Goal: Navigation & Orientation: Find specific page/section

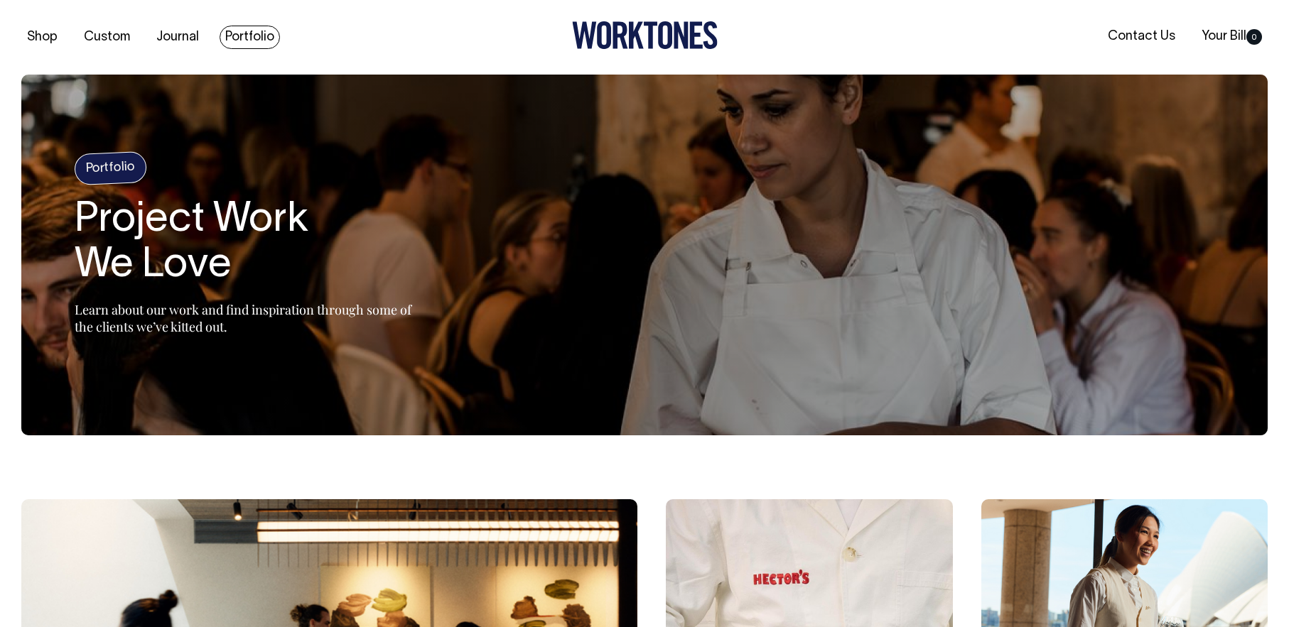
click at [249, 35] on link "Portfolio" at bounding box center [250, 37] width 60 height 23
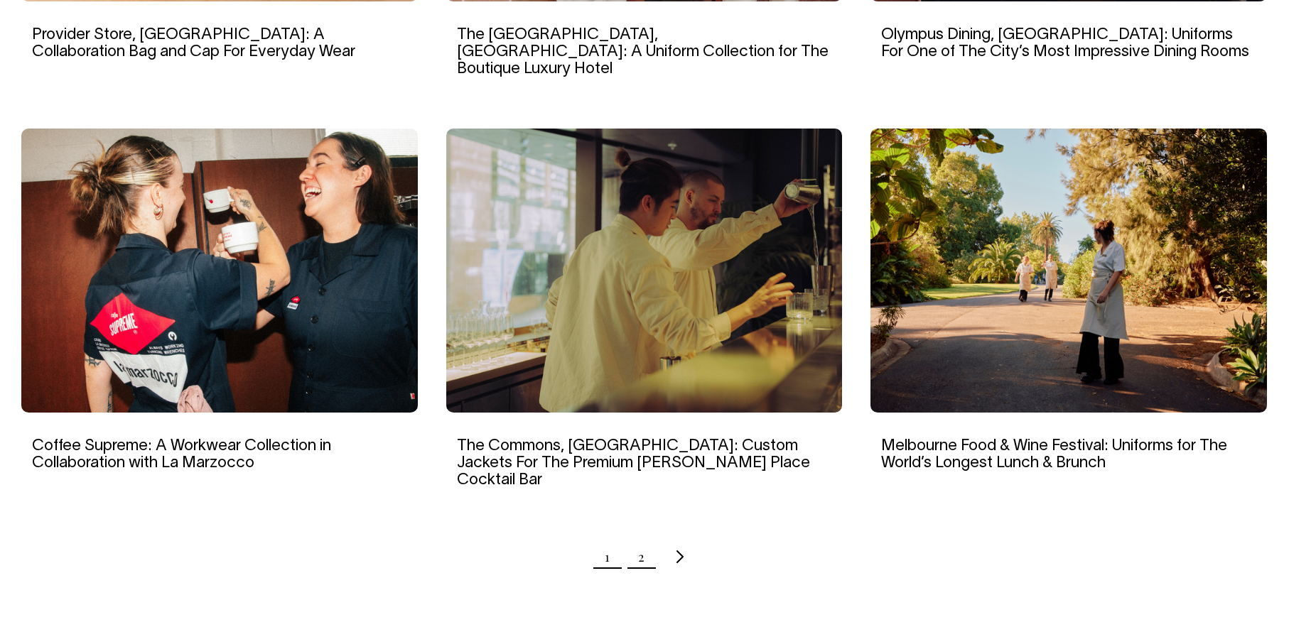
scroll to position [1279, 0]
click at [644, 540] on link "2" at bounding box center [641, 558] width 6 height 36
